Goal: Information Seeking & Learning: Learn about a topic

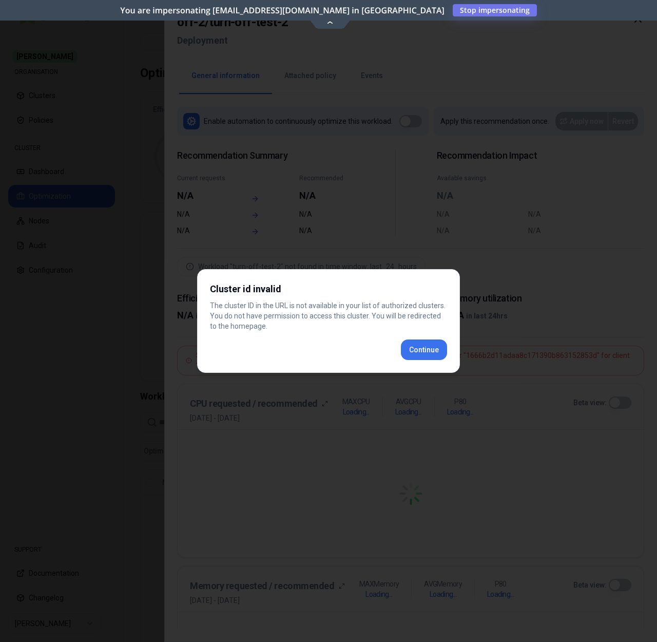
click at [426, 346] on div "Cluster id invalid The cluster ID in the URL is not available in your list of a…" at bounding box center [328, 321] width 263 height 104
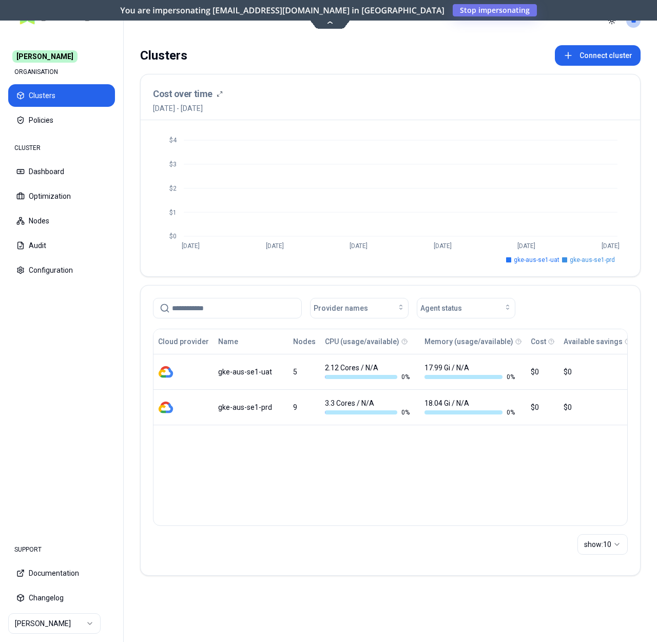
click at [53, 617] on html "Carma ORGANISATION Clusters Policies CLUSTER Dashboard Optimization Nodes Audit…" at bounding box center [328, 321] width 657 height 642
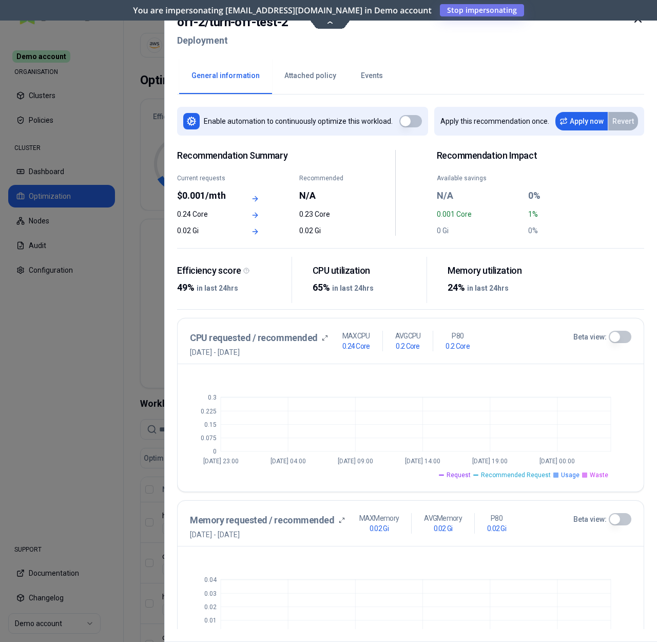
click at [640, 23] on icon at bounding box center [638, 19] width 12 height 12
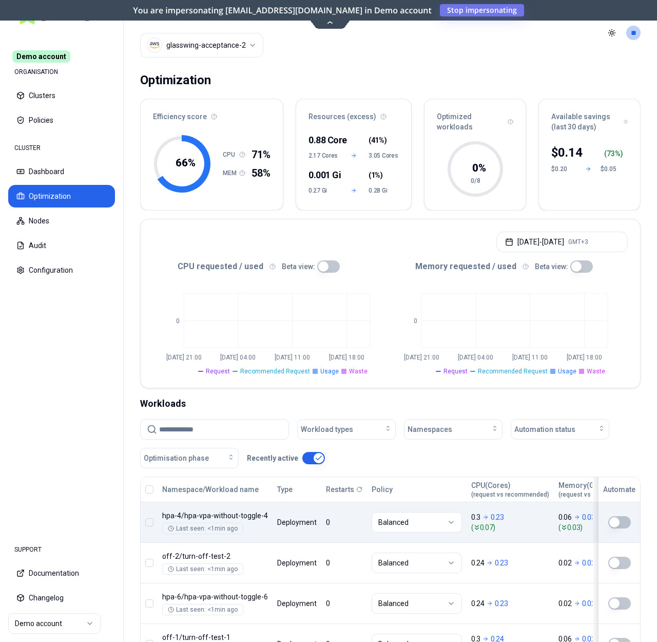
scroll to position [246, 0]
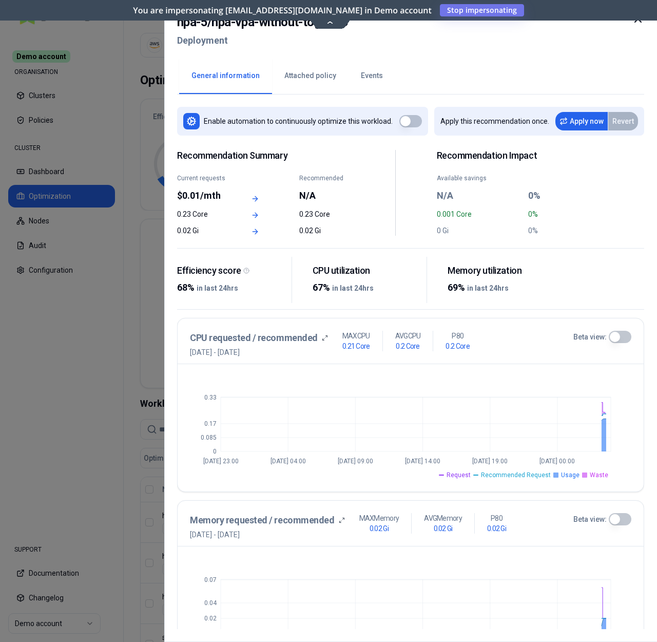
drag, startPoint x: 279, startPoint y: 122, endPoint x: 341, endPoint y: 121, distance: 62.1
click at [341, 121] on p "Enable automation to continuously optimize this workload." at bounding box center [298, 121] width 189 height 10
drag, startPoint x: 372, startPoint y: 122, endPoint x: 284, endPoint y: 121, distance: 87.2
click at [285, 121] on p "Enable automation to continuously optimize this workload." at bounding box center [298, 121] width 189 height 10
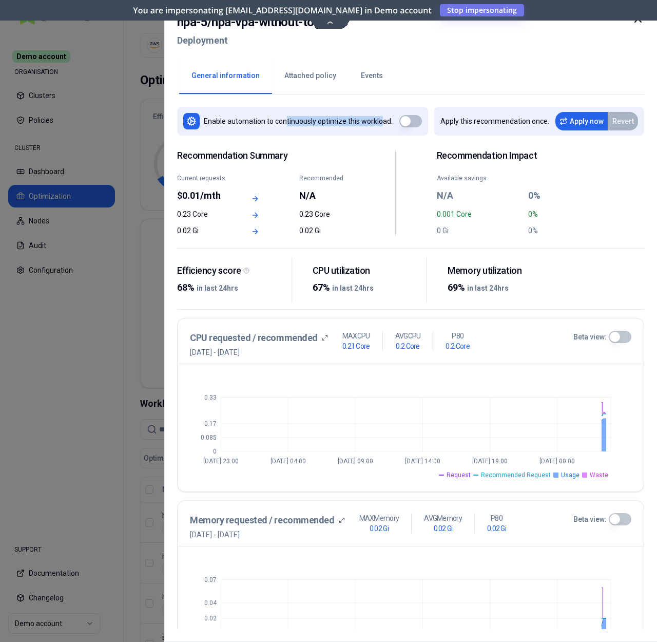
click at [284, 121] on p "Enable automation to continuously optimize this workload." at bounding box center [298, 121] width 189 height 10
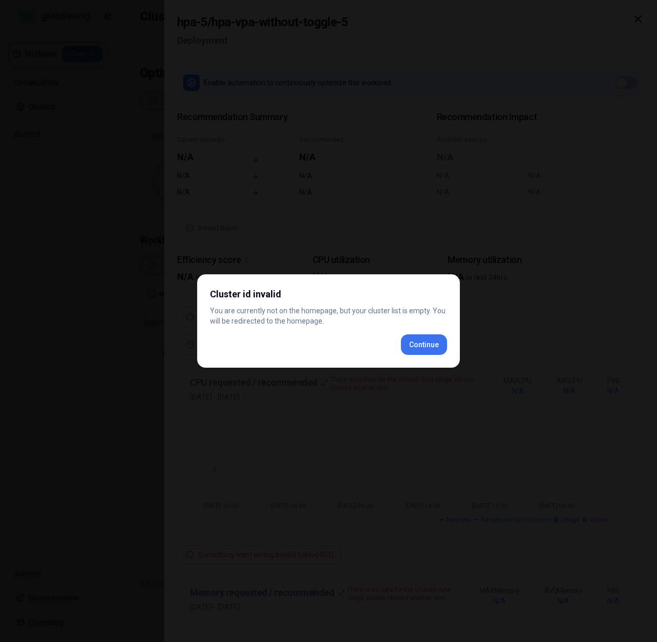
click at [421, 347] on div "Cluster id invalid You are currently not on the homepage, but your cluster list…" at bounding box center [328, 320] width 263 height 93
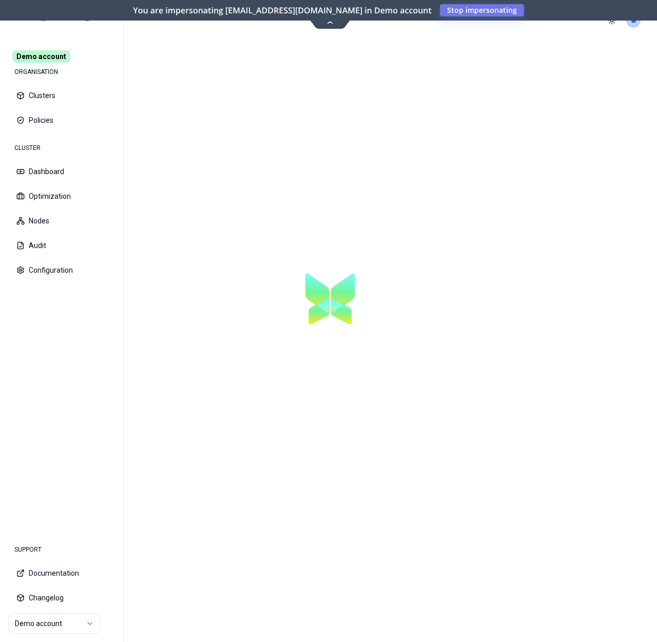
click at [79, 625] on html "Demo account ORGANISATION Clusters Policies CLUSTER Dashboard Optimization Node…" at bounding box center [328, 321] width 657 height 642
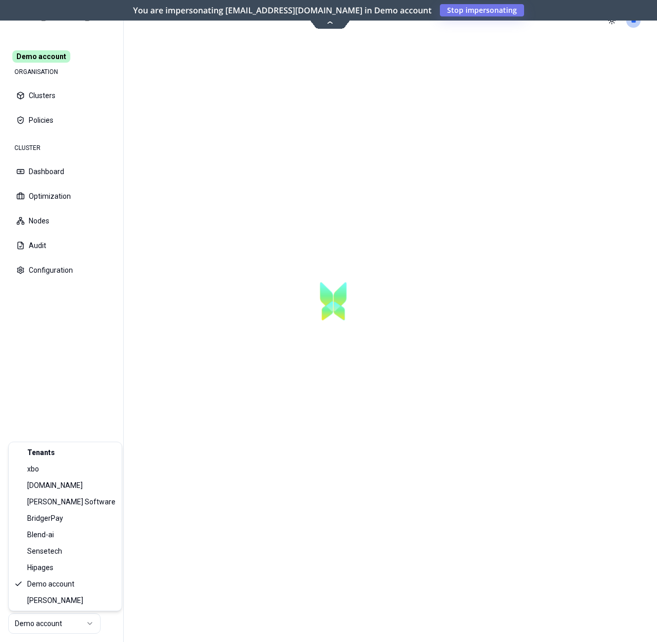
click at [322, 571] on html "Demo account ORGANISATION Clusters Policies CLUSTER Dashboard Optimization Node…" at bounding box center [328, 321] width 657 height 642
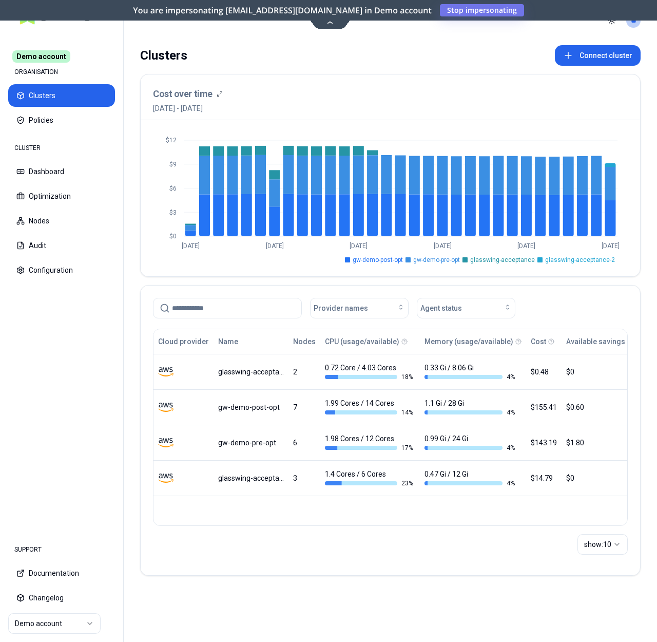
click at [62, 611] on nav "SUPPORT Documentation Changelog Demo account" at bounding box center [61, 586] width 123 height 111
click at [66, 615] on html "Demo account ORGANISATION Clusters Policies CLUSTER Dashboard Optimization Node…" at bounding box center [328, 321] width 657 height 642
click at [189, 596] on html "Demo account ORGANISATION Clusters Policies CLUSTER Dashboard Optimization Node…" at bounding box center [328, 321] width 657 height 642
click at [144, 606] on section "Clusters Connect cluster Cost over time 23rd August 2025 - 22nd September 2025 …" at bounding box center [390, 341] width 533 height 600
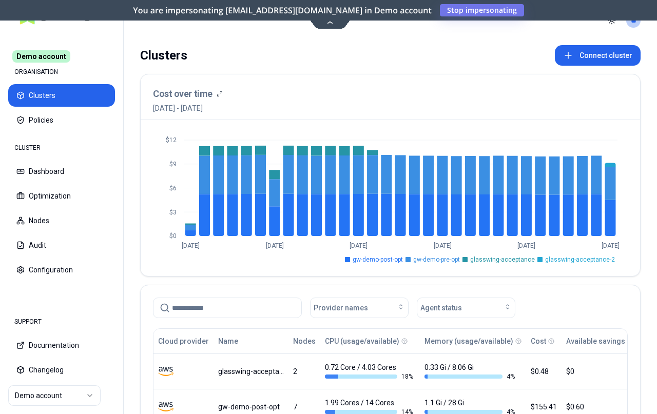
click at [88, 395] on html "Demo account ORGANISATION Clusters Policies CLUSTER Dashboard Optimization Node…" at bounding box center [328, 207] width 657 height 414
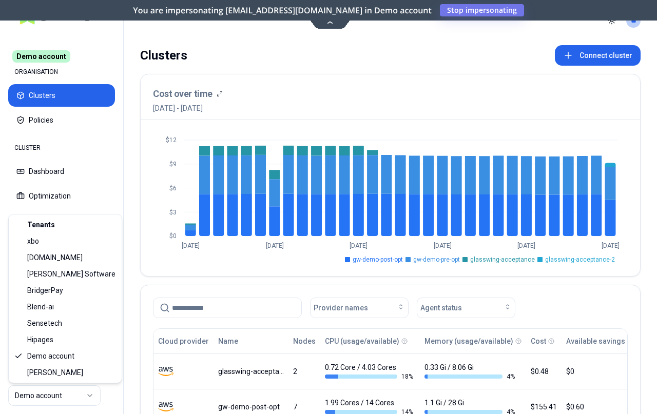
click at [79, 400] on html "Demo account ORGANISATION Clusters Policies CLUSTER Dashboard Optimization Node…" at bounding box center [328, 207] width 657 height 414
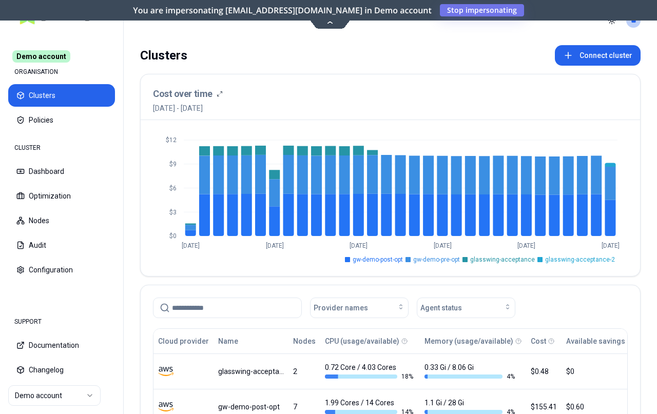
click at [65, 392] on html "Demo account ORGANISATION Clusters Policies CLUSTER Dashboard Optimization Node…" at bounding box center [328, 207] width 657 height 414
click at [93, 396] on html "Demo account ORGANISATION Clusters Policies CLUSTER Dashboard Optimization Node…" at bounding box center [328, 207] width 657 height 414
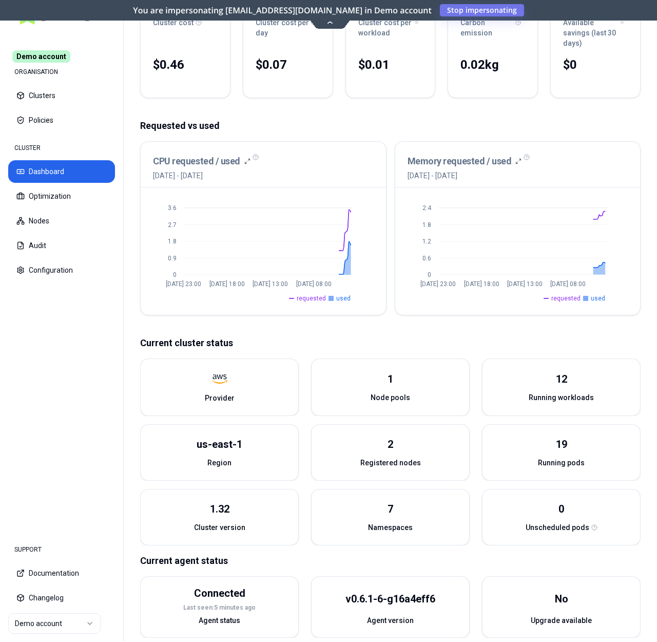
scroll to position [135, 0]
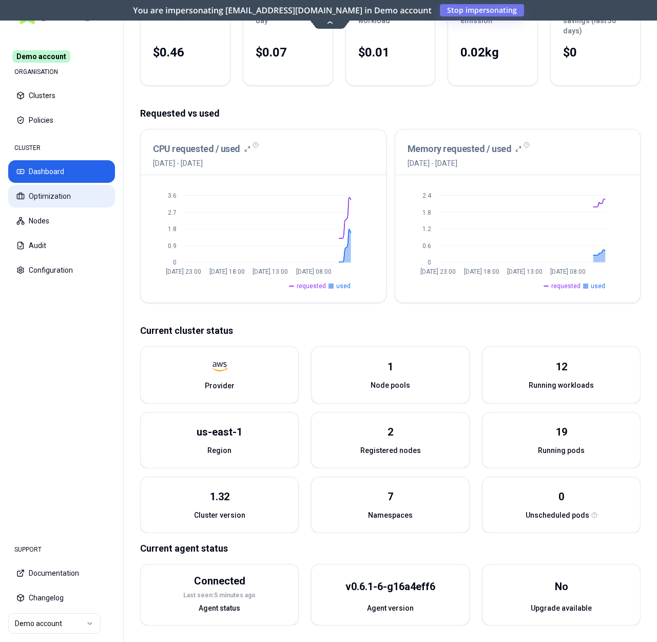
click at [60, 193] on button "Optimization" at bounding box center [61, 196] width 107 height 23
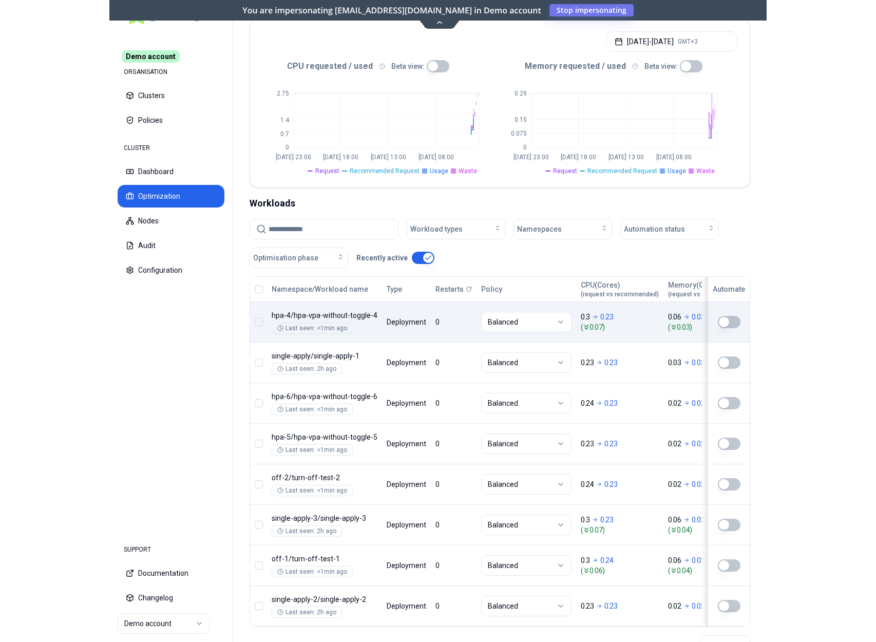
scroll to position [246, 0]
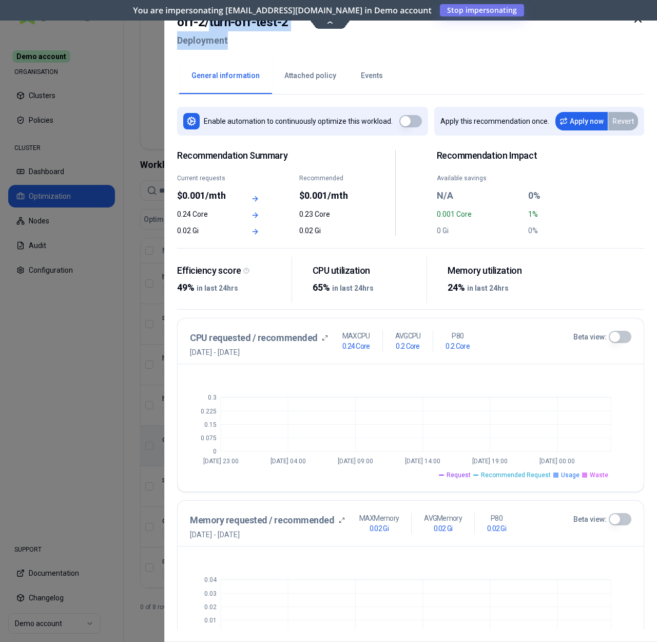
drag, startPoint x: 207, startPoint y: 23, endPoint x: 310, endPoint y: 32, distance: 104.1
click at [310, 32] on div "off-2 / turn-off-test-2 Deployment" at bounding box center [410, 34] width 467 height 43
click at [299, 31] on div "off-2 / turn-off-test-2 Deployment" at bounding box center [410, 34] width 467 height 43
drag, startPoint x: 291, startPoint y: 29, endPoint x: 207, endPoint y: 25, distance: 84.2
click at [207, 25] on div "off-2 / turn-off-test-2 Deployment" at bounding box center [410, 34] width 467 height 43
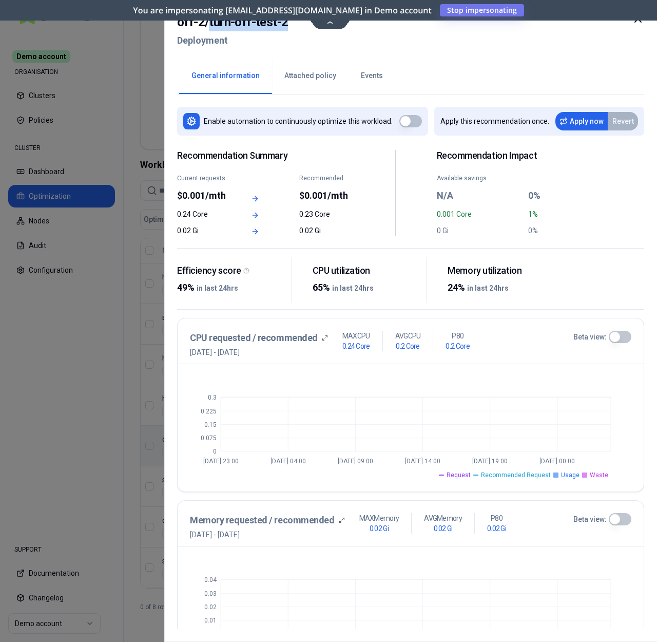
copy h2 "turn-off-test-2"
